Goal: Task Accomplishment & Management: Use online tool/utility

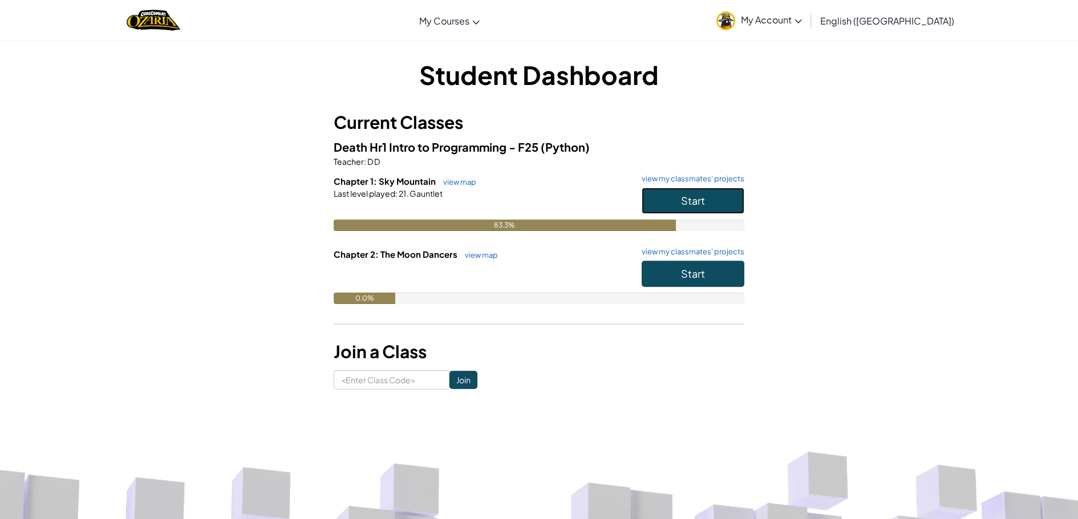
click at [701, 197] on span "Start" at bounding box center [693, 200] width 24 height 13
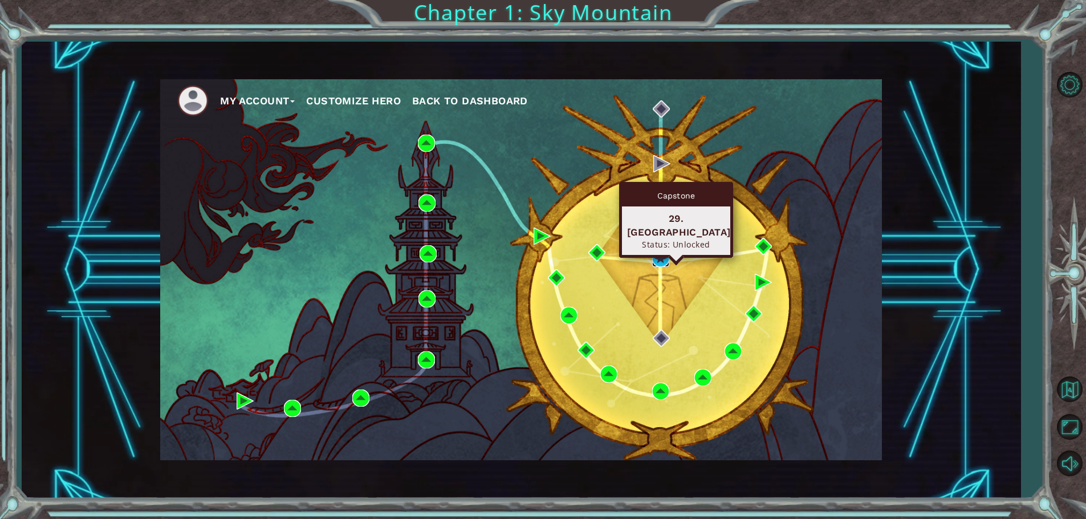
click at [656, 257] on img at bounding box center [660, 258] width 17 height 17
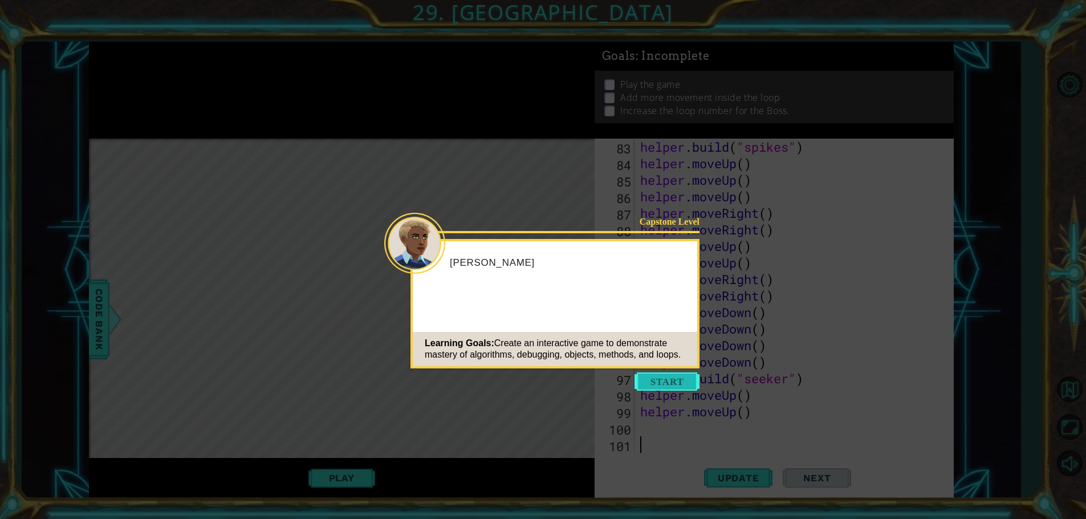
scroll to position [1389, 0]
click at [673, 379] on button "Start" at bounding box center [667, 381] width 65 height 18
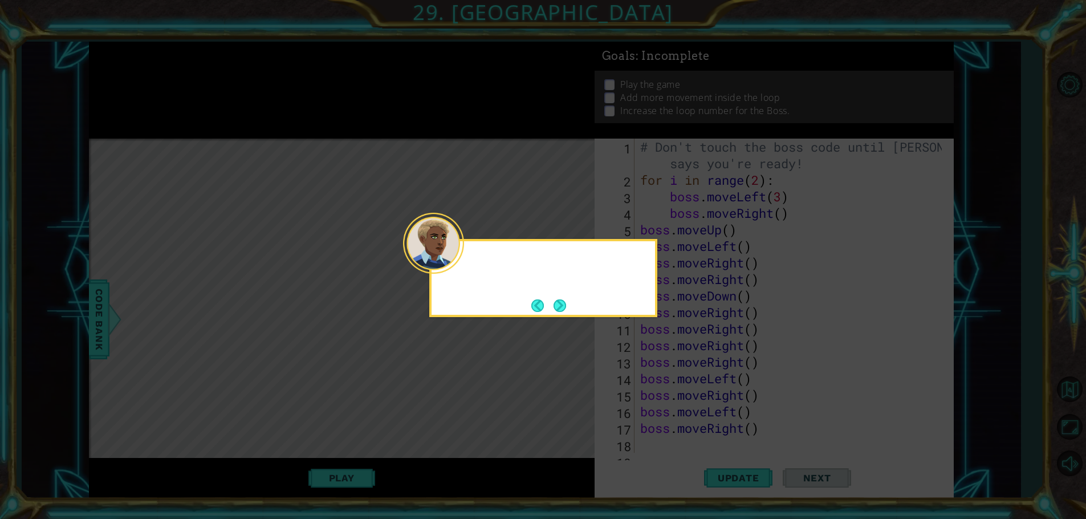
scroll to position [0, 0]
click at [551, 304] on button "Next" at bounding box center [559, 305] width 19 height 19
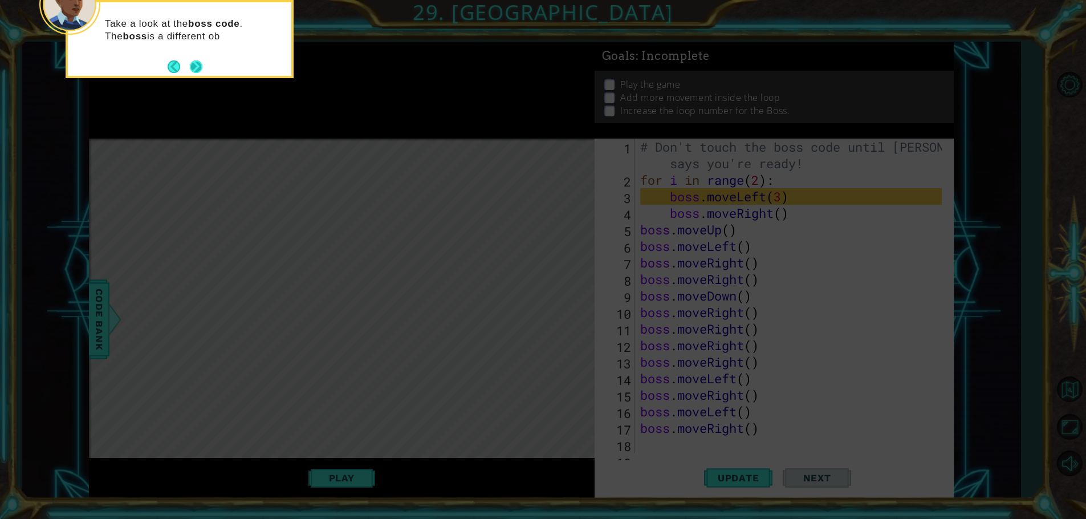
click at [187, 67] on footer at bounding box center [185, 66] width 35 height 17
click at [187, 67] on button "Back" at bounding box center [179, 67] width 22 height 13
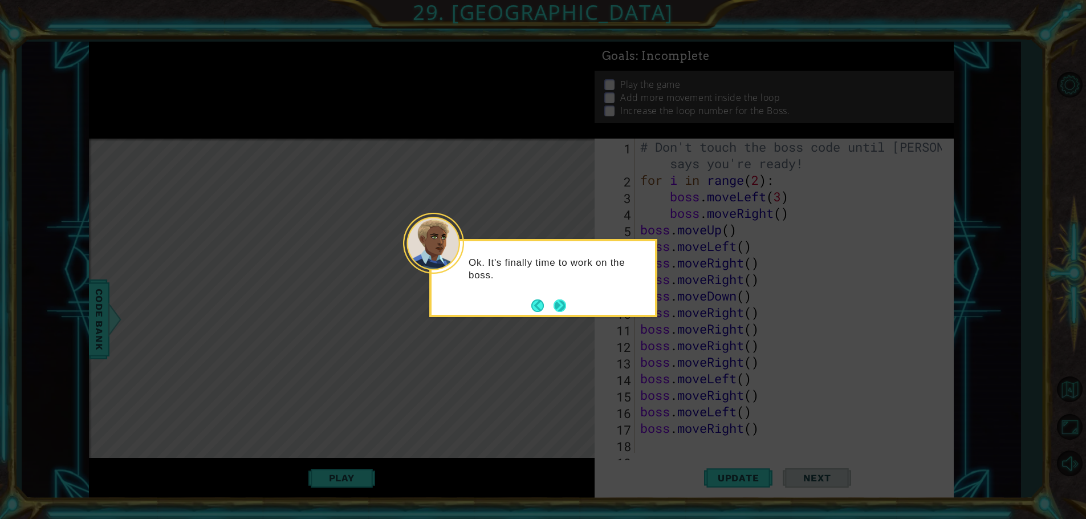
click at [562, 310] on button "Next" at bounding box center [559, 305] width 21 height 21
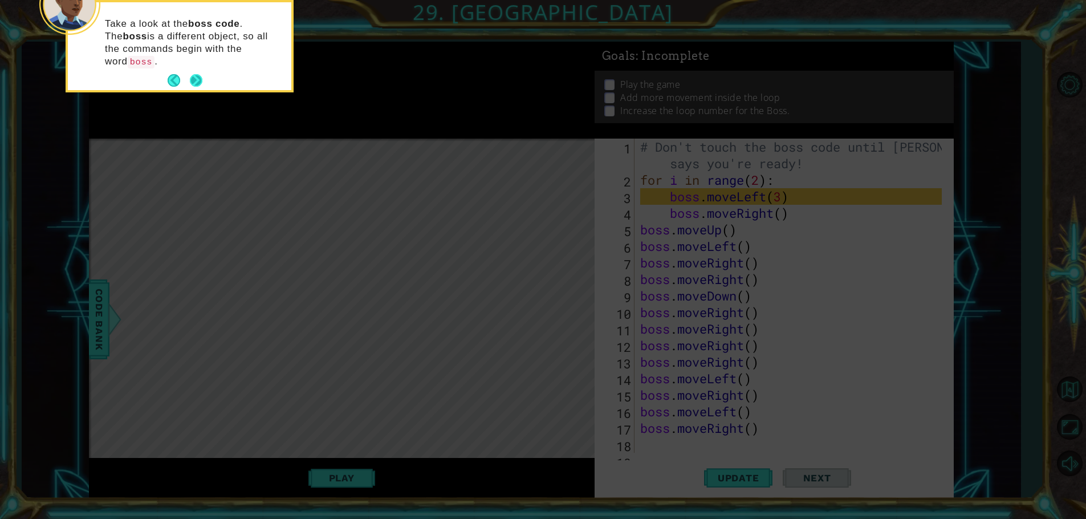
click at [193, 70] on button "Next" at bounding box center [196, 80] width 21 height 21
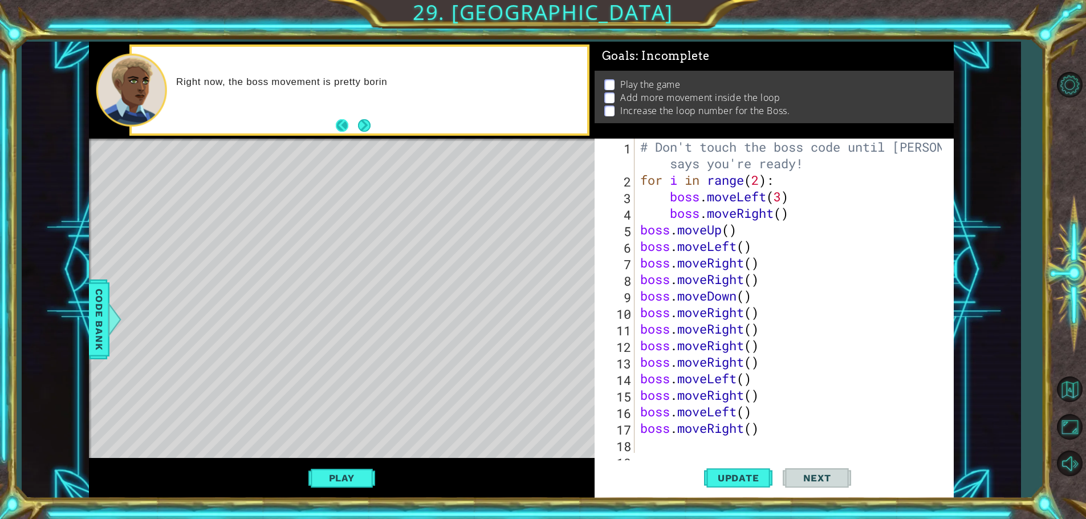
click at [354, 122] on button "Back" at bounding box center [347, 125] width 22 height 13
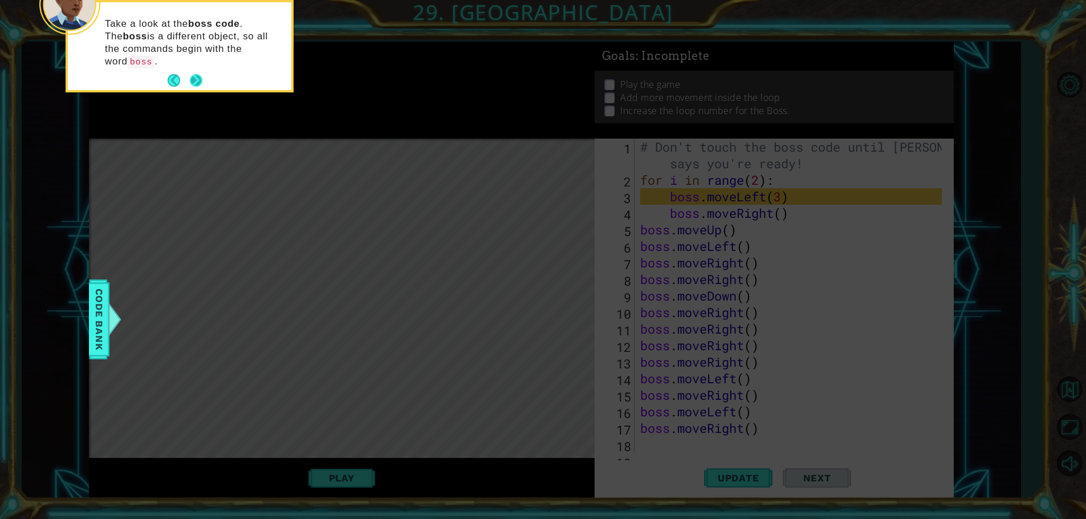
click at [190, 72] on button "Next" at bounding box center [196, 80] width 16 height 16
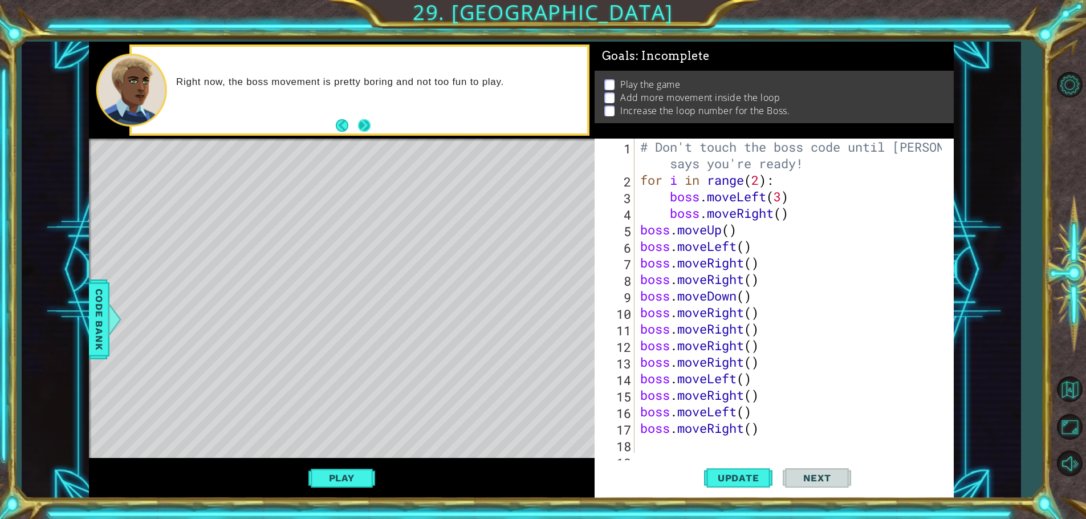
click at [367, 120] on button "Next" at bounding box center [363, 124] width 15 height 15
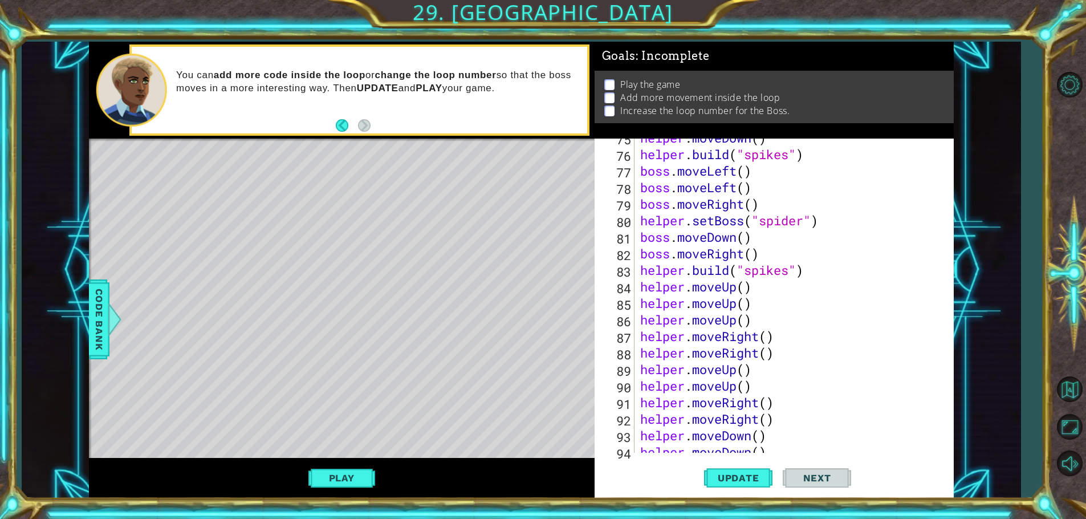
scroll to position [1389, 0]
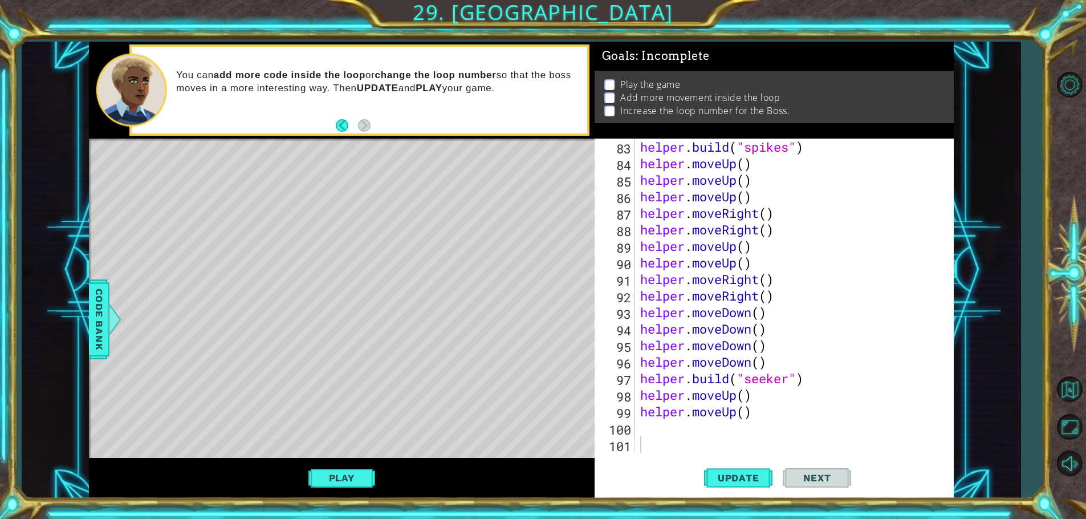
click at [643, 432] on div "helper . build ( "spikes" ) helper . moveUp ( ) helper . moveUp ( ) helper . mo…" at bounding box center [793, 312] width 310 height 347
type textarea "b"
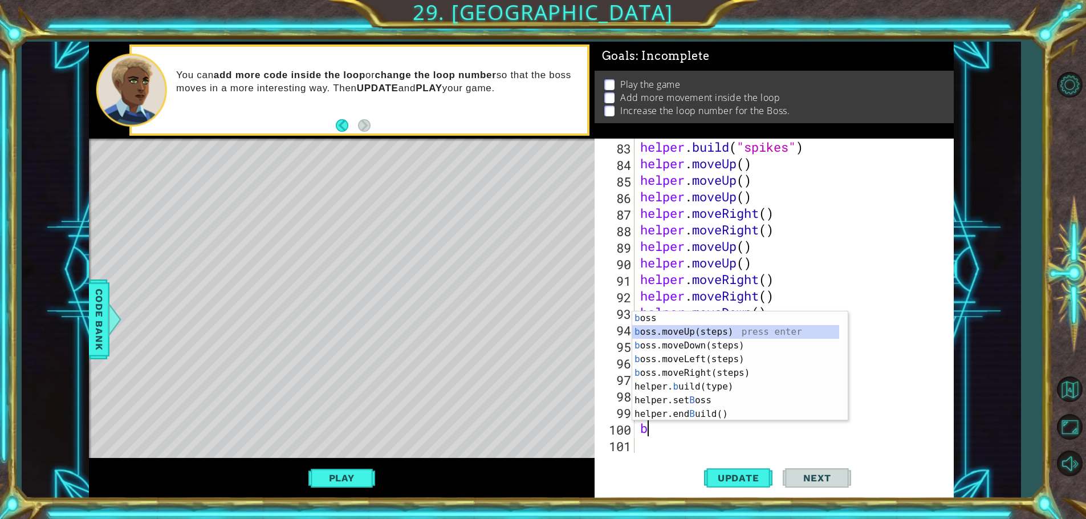
click at [663, 335] on div "b oss press enter b oss.moveUp(steps) press enter b oss.moveDown(steps) press e…" at bounding box center [735, 379] width 207 height 137
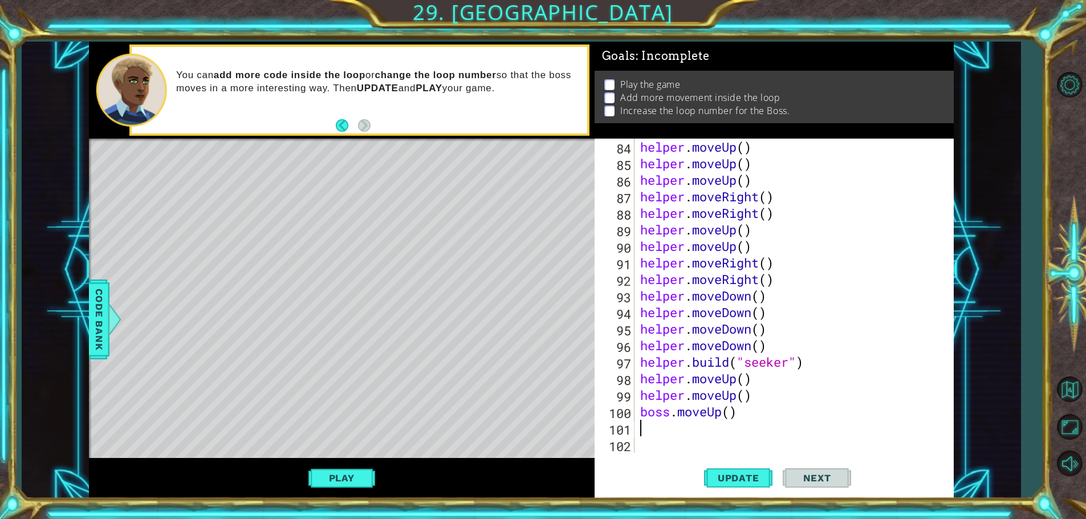
type textarea "b"
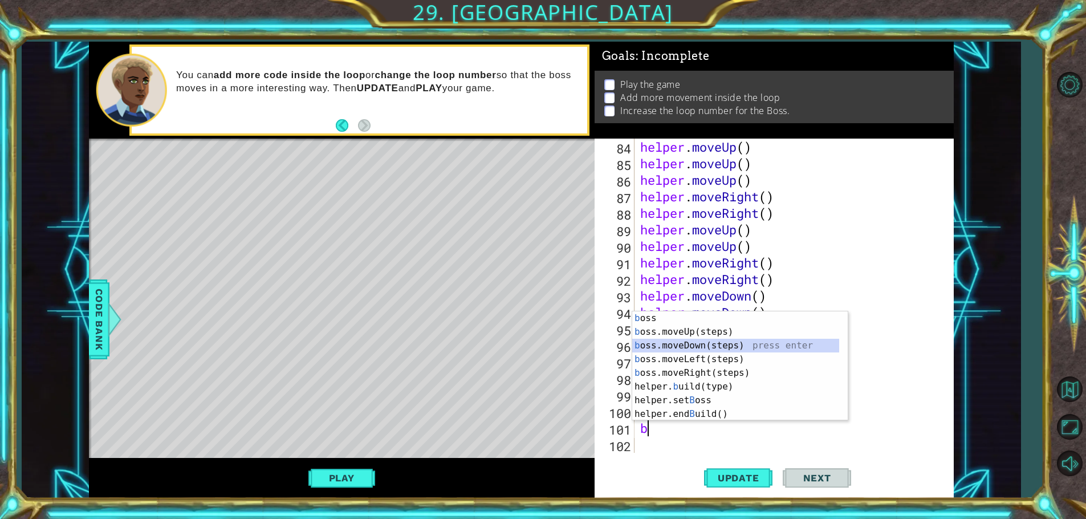
click at [719, 345] on div "b oss press enter b oss.moveUp(steps) press enter b oss.moveDown(steps) press e…" at bounding box center [735, 379] width 207 height 137
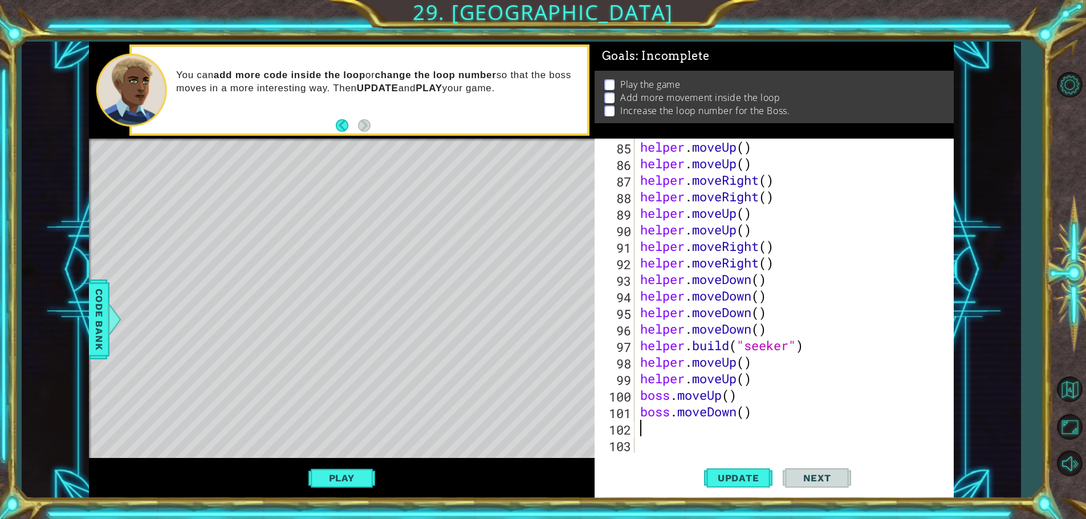
type textarea "b"
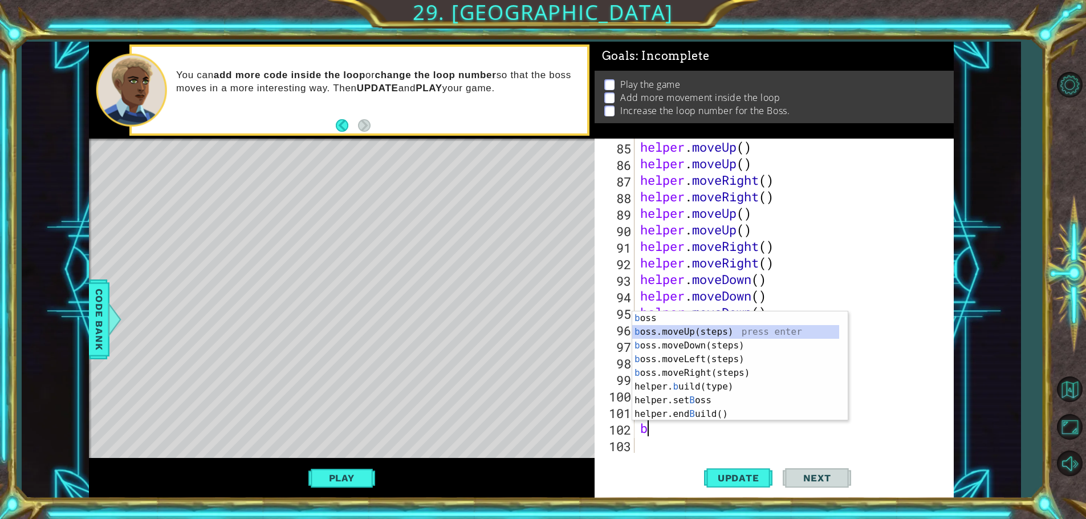
click at [709, 326] on div "b oss press enter b oss.moveUp(steps) press enter b oss.moveDown(steps) press e…" at bounding box center [735, 379] width 207 height 137
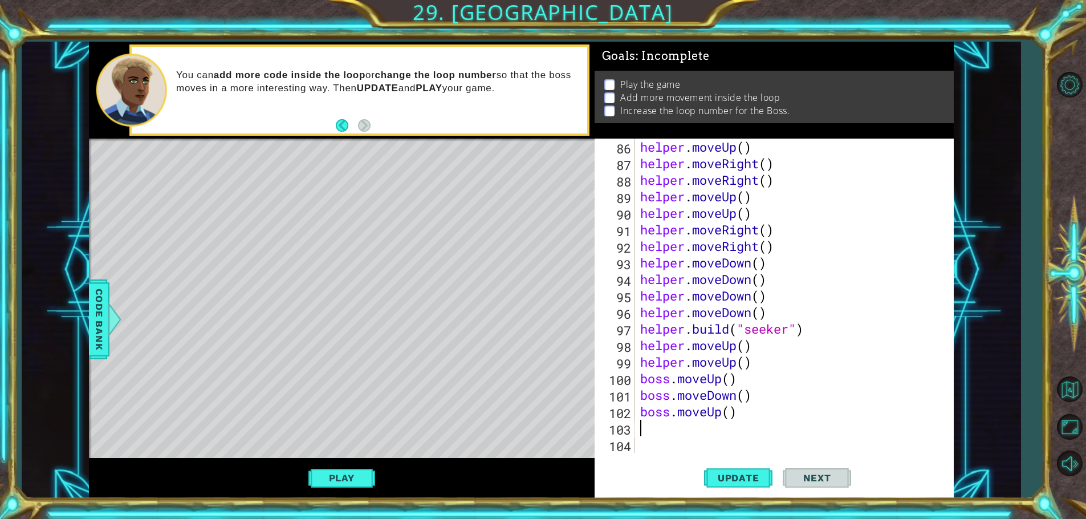
type textarea "b"
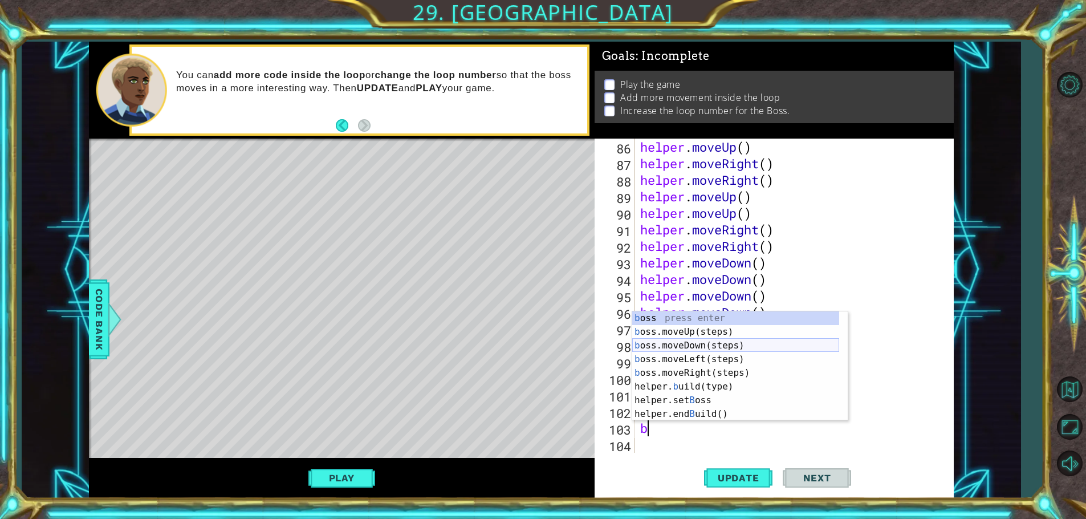
click at [677, 342] on div "b oss press enter b oss.moveUp(steps) press enter b oss.moveDown(steps) press e…" at bounding box center [735, 379] width 207 height 137
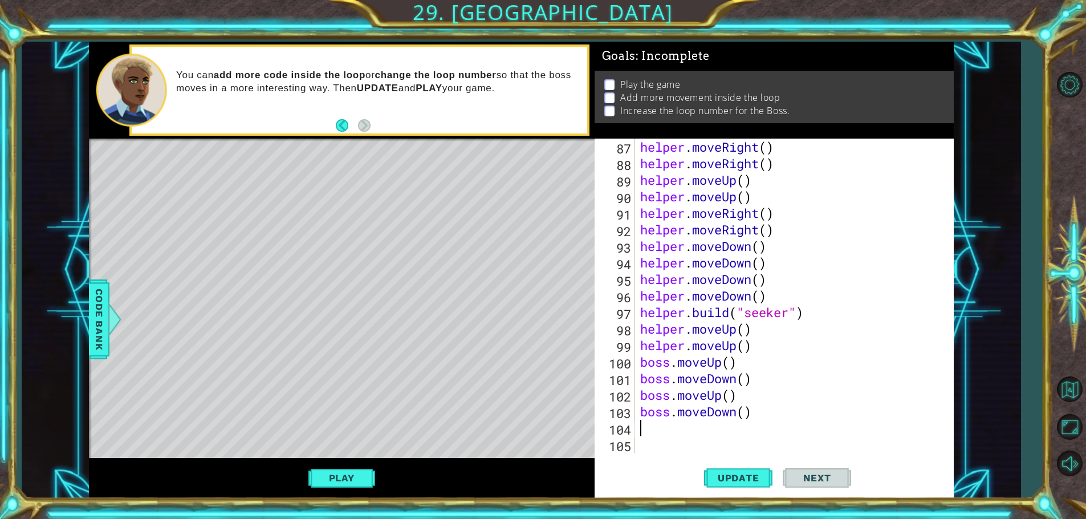
scroll to position [1455, 0]
click at [736, 472] on button "Update" at bounding box center [738, 478] width 68 height 36
click at [736, 468] on button "Update" at bounding box center [738, 478] width 68 height 36
click at [366, 469] on button "Play" at bounding box center [342, 478] width 67 height 22
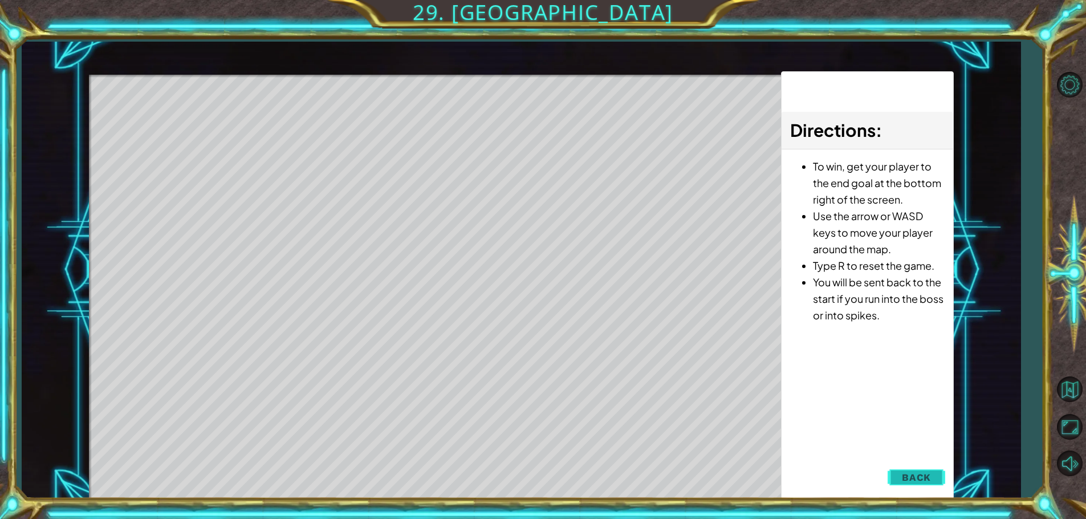
click at [911, 472] on span "Back" at bounding box center [916, 477] width 29 height 11
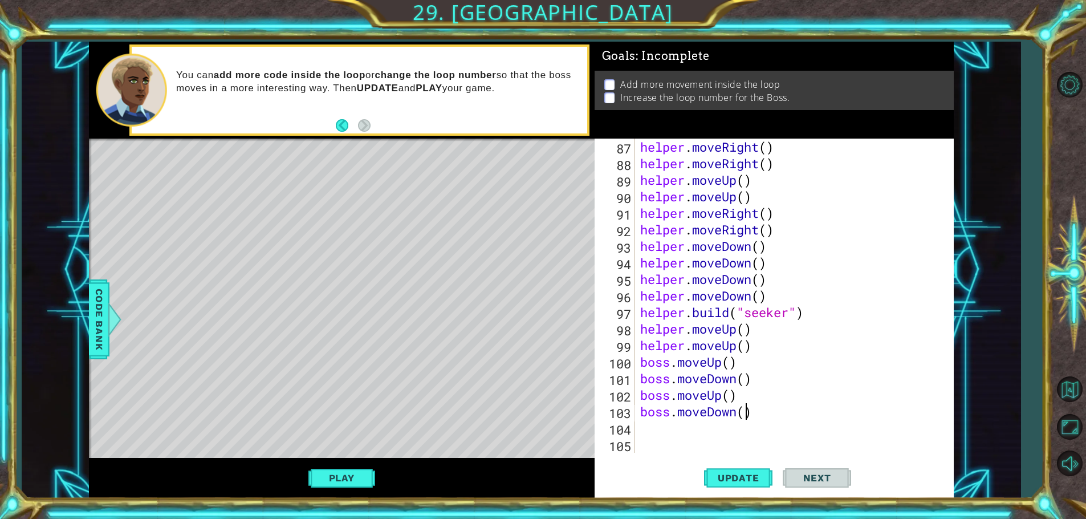
click at [745, 412] on div "helper . moveRight ( ) helper . moveRight ( ) helper . moveUp ( ) helper . move…" at bounding box center [793, 312] width 310 height 347
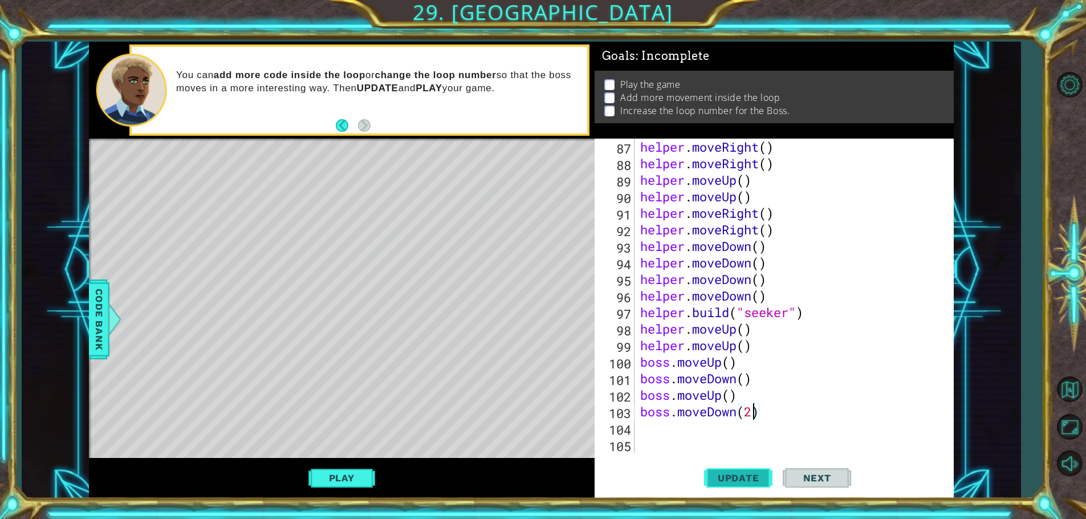
click at [752, 471] on button "Update" at bounding box center [738, 478] width 68 height 36
click at [330, 471] on button "Play" at bounding box center [342, 478] width 67 height 22
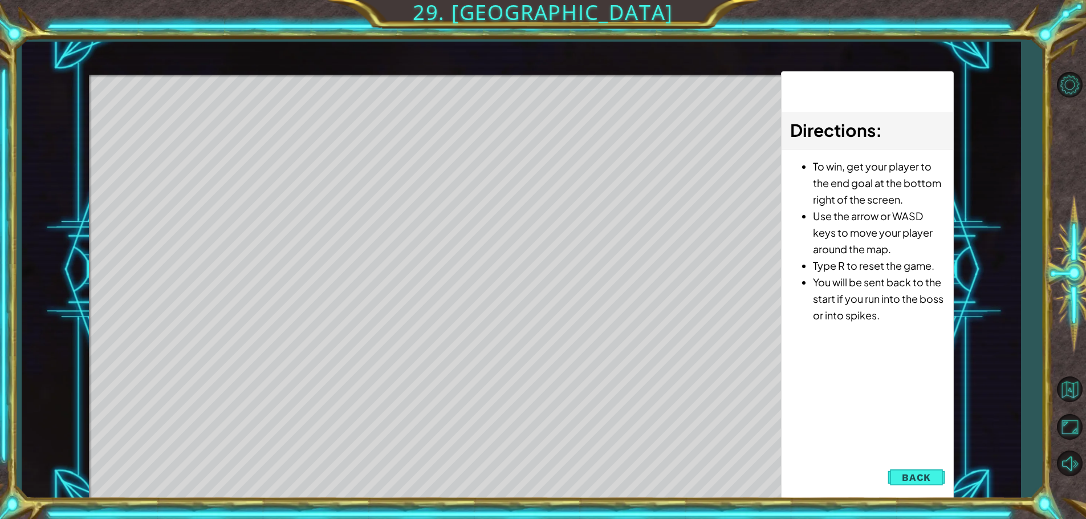
click at [903, 474] on span "Back" at bounding box center [916, 477] width 29 height 11
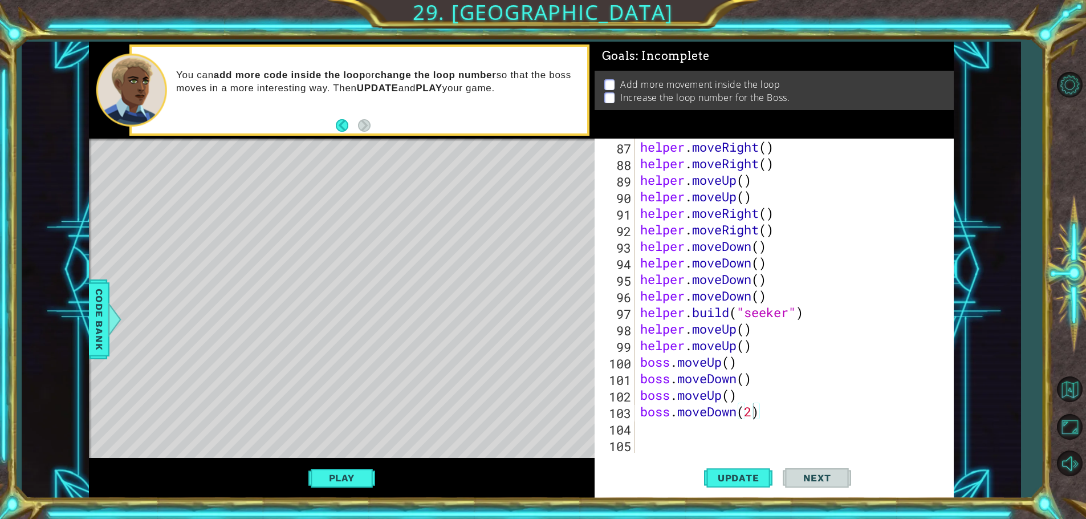
scroll to position [0, 4]
click at [728, 395] on div "helper . moveRight ( ) helper . moveRight ( ) helper . moveUp ( ) helper . move…" at bounding box center [793, 312] width 310 height 347
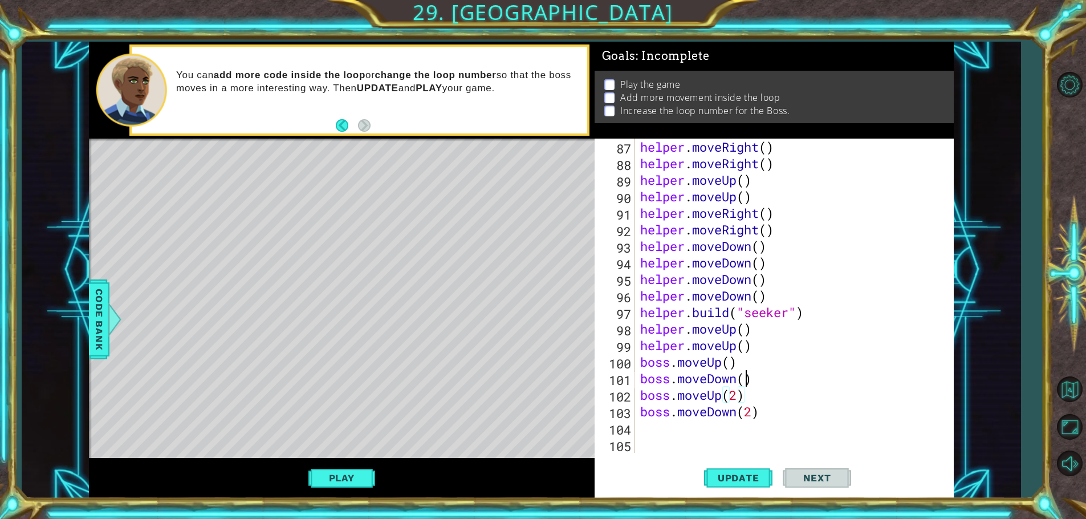
click at [743, 378] on div "helper . moveRight ( ) helper . moveRight ( ) helper . moveUp ( ) helper . move…" at bounding box center [793, 312] width 310 height 347
click at [731, 363] on div "helper . moveRight ( ) helper . moveRight ( ) helper . moveUp ( ) helper . move…" at bounding box center [793, 312] width 310 height 347
type textarea "boss.moveUp(2)"
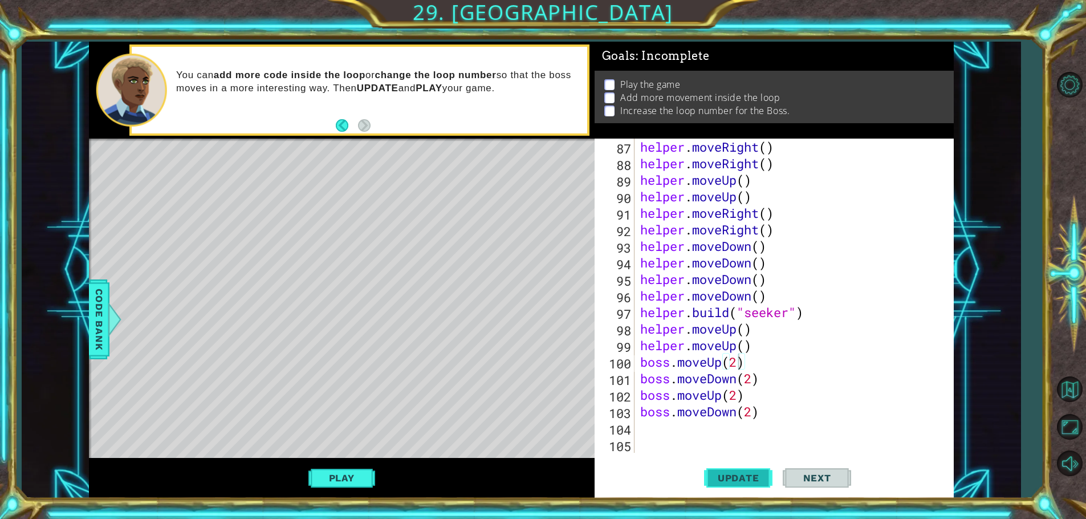
click at [751, 477] on span "Update" at bounding box center [739, 477] width 64 height 11
click at [328, 478] on button "Play" at bounding box center [342, 478] width 67 height 22
